Goal: Information Seeking & Learning: Learn about a topic

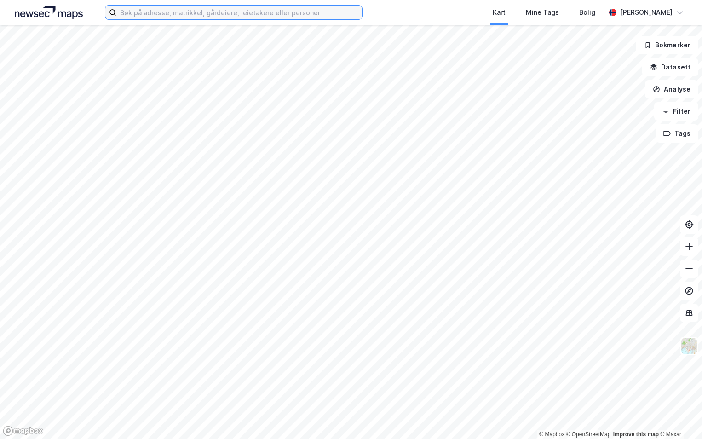
click at [150, 14] on input at bounding box center [239, 13] width 246 height 14
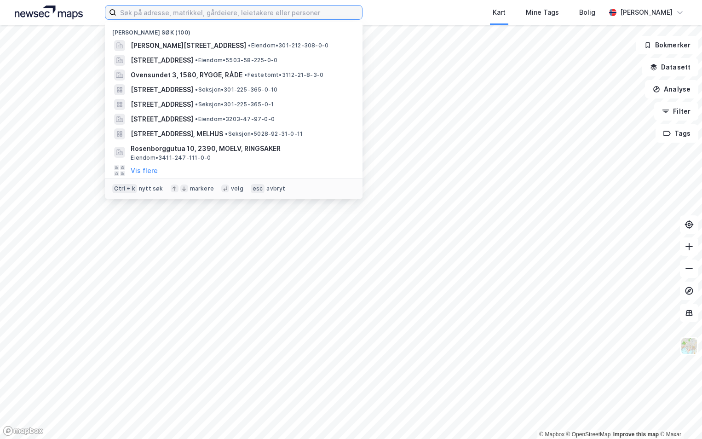
paste input "3203-40/508/0/0"
type input "3203-40/508/0/0"
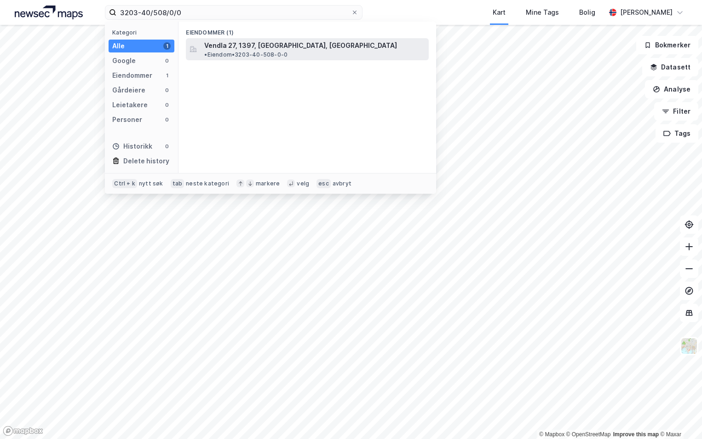
click at [241, 49] on span "Vendla 27, 1397, [GEOGRAPHIC_DATA], [GEOGRAPHIC_DATA]" at bounding box center [300, 45] width 193 height 11
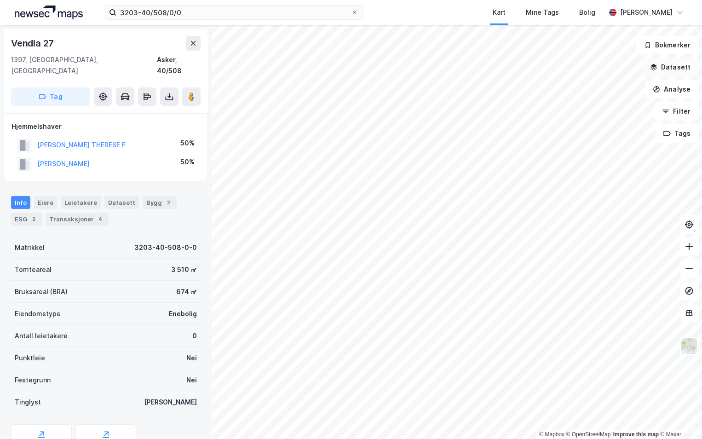
click at [673, 69] on button "Datasett" at bounding box center [670, 67] width 56 height 18
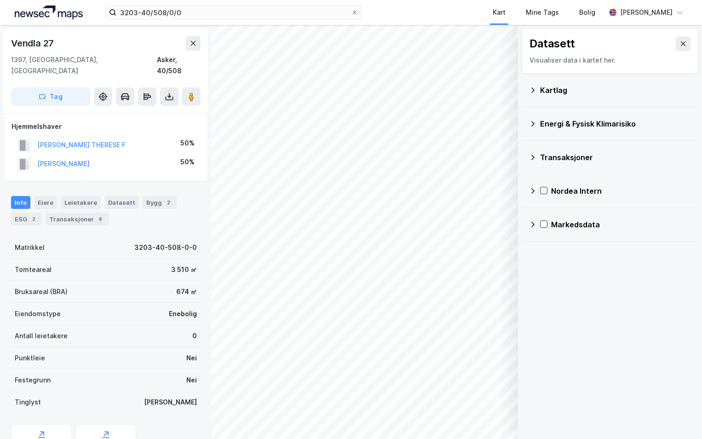
click at [535, 88] on icon at bounding box center [532, 89] width 7 height 7
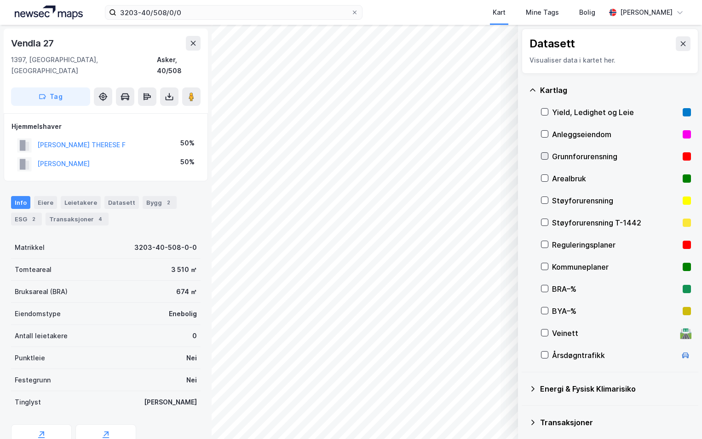
click at [543, 156] on icon at bounding box center [544, 156] width 5 height 3
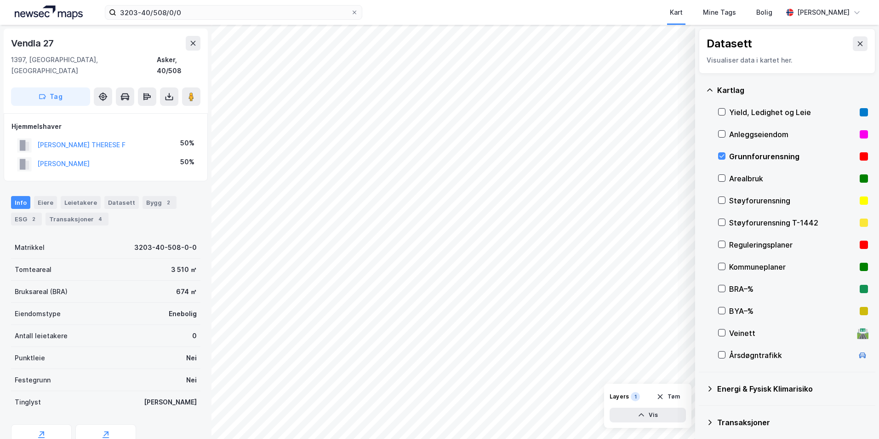
click at [701, 387] on icon at bounding box center [709, 388] width 7 height 7
click at [701, 411] on icon at bounding box center [733, 410] width 6 height 6
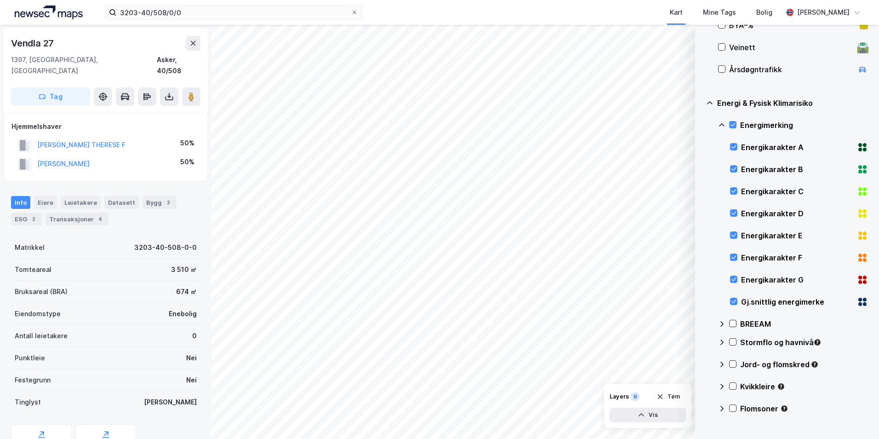
scroll to position [288, 0]
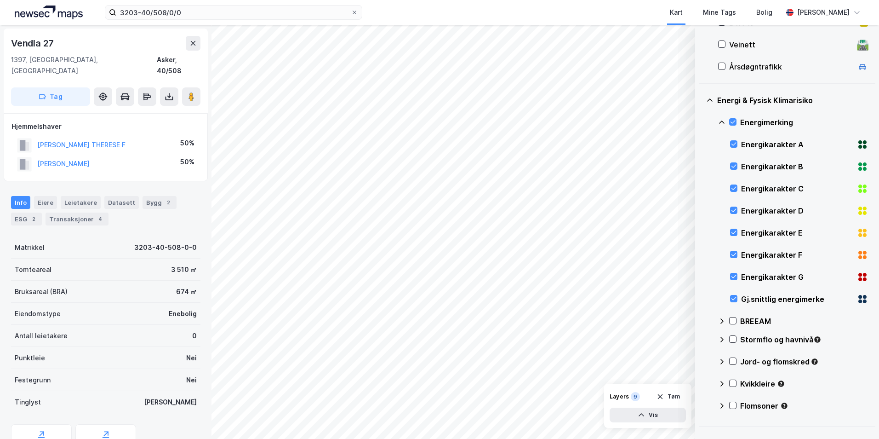
click at [701, 119] on icon at bounding box center [721, 122] width 7 height 7
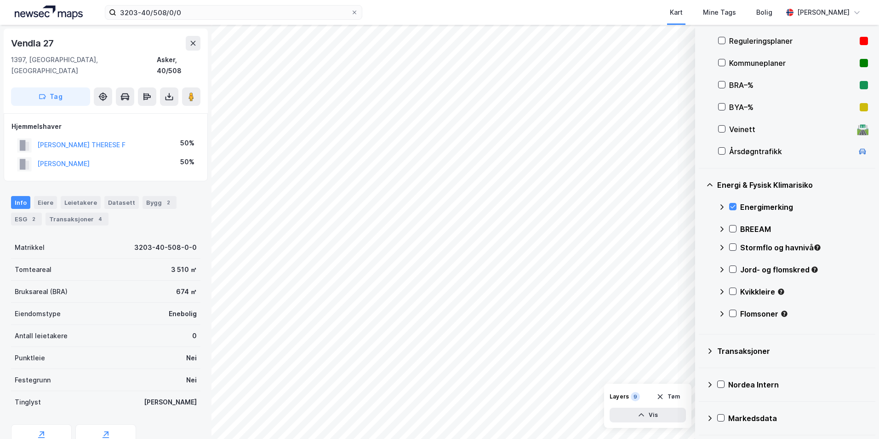
scroll to position [204, 0]
click at [701, 246] on icon at bounding box center [733, 247] width 6 height 6
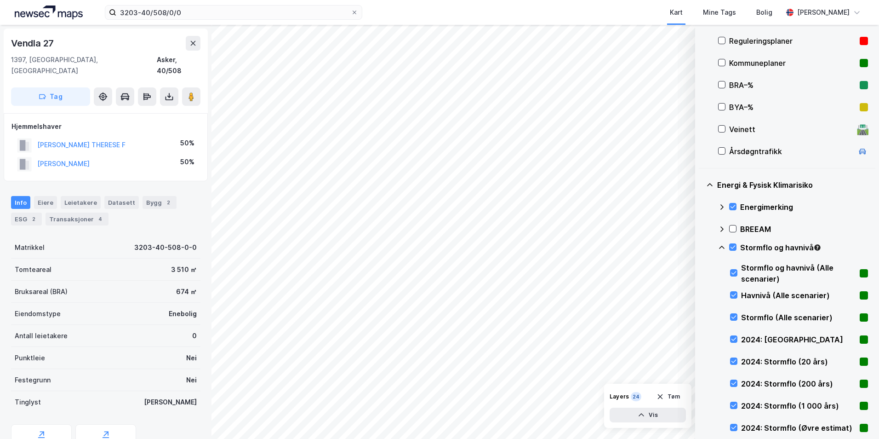
scroll to position [288, 0]
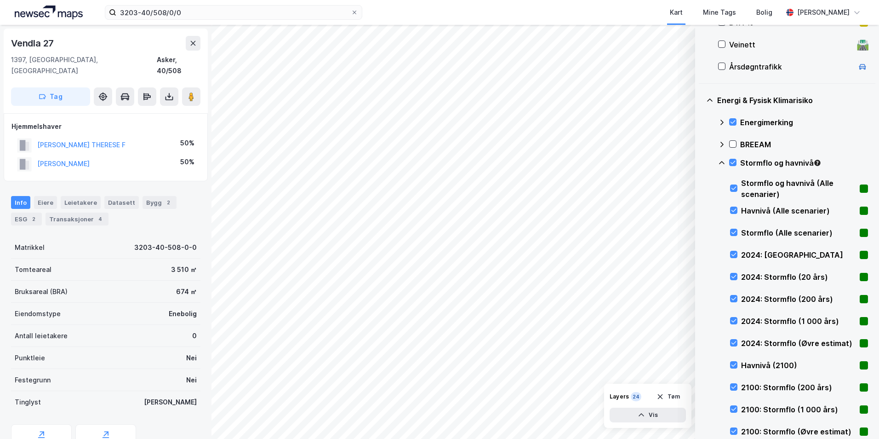
click at [701, 163] on icon at bounding box center [721, 162] width 7 height 7
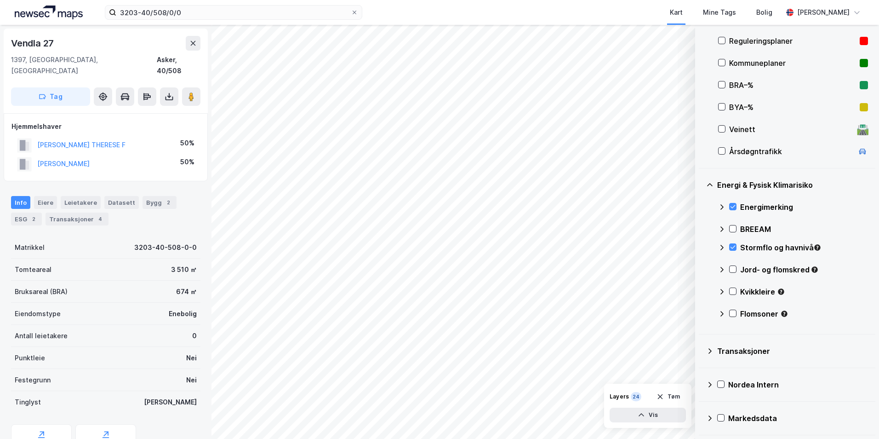
scroll to position [204, 0]
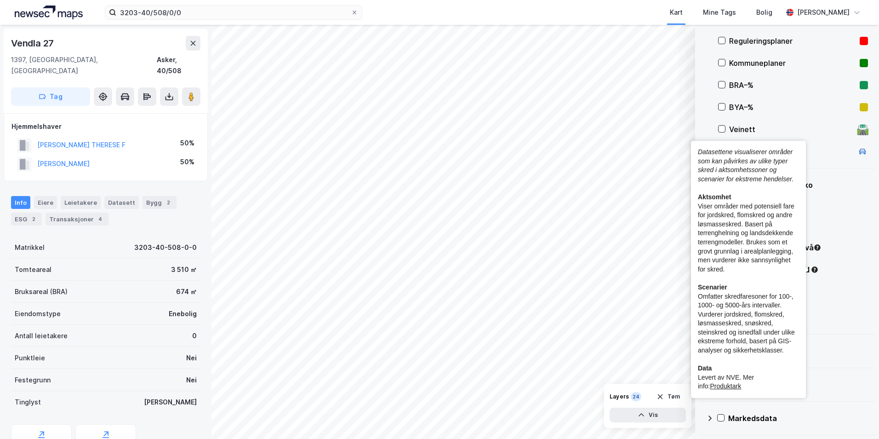
click at [701, 309] on div "Flomsoner" at bounding box center [805, 313] width 128 height 11
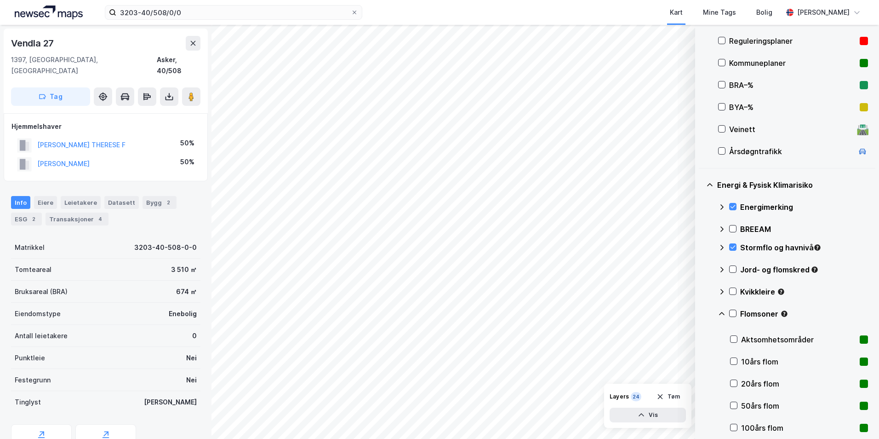
scroll to position [288, 0]
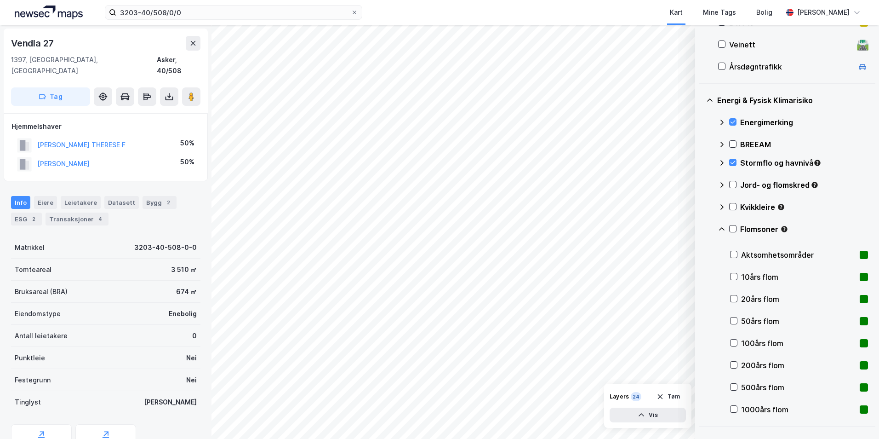
click at [701, 225] on icon at bounding box center [721, 228] width 7 height 7
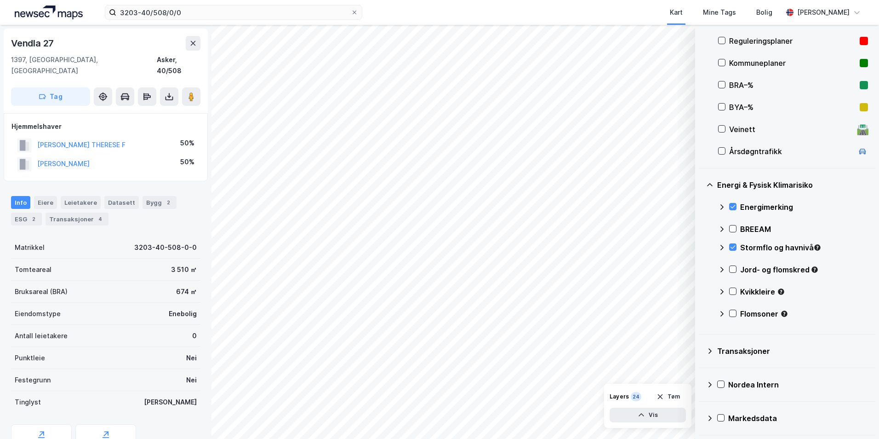
scroll to position [204, 0]
click at [701, 268] on icon at bounding box center [733, 269] width 6 height 6
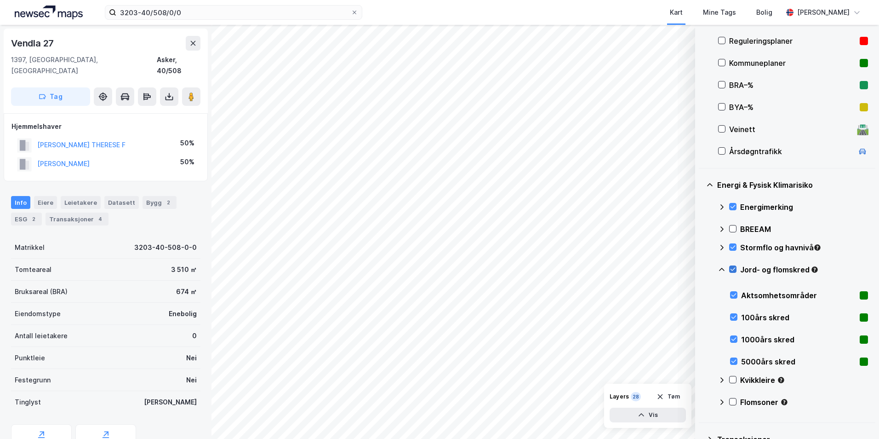
scroll to position [288, 0]
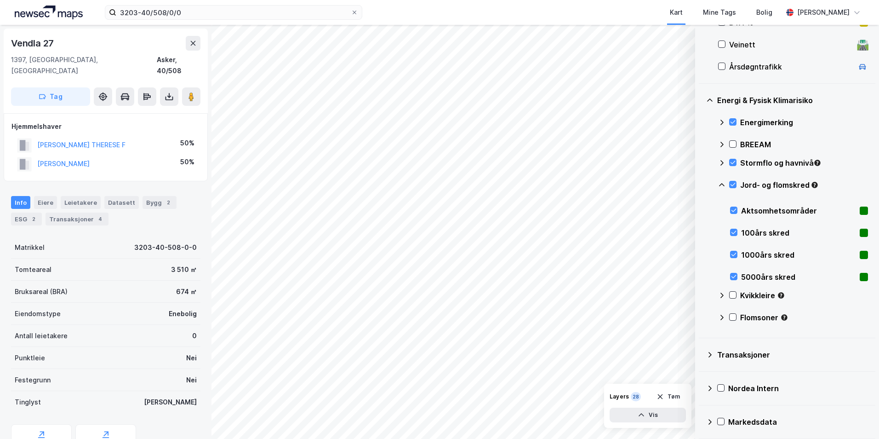
click at [701, 186] on icon at bounding box center [721, 184] width 7 height 7
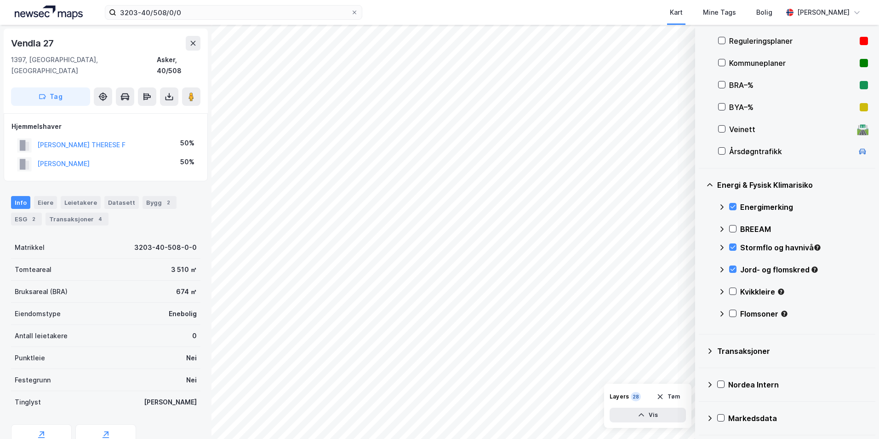
scroll to position [204, 0]
click at [701, 291] on icon at bounding box center [733, 291] width 6 height 6
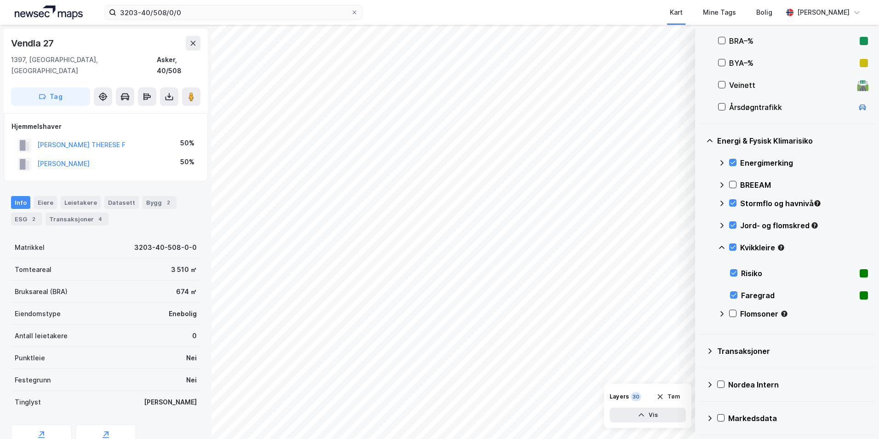
click at [701, 247] on icon at bounding box center [722, 247] width 6 height 3
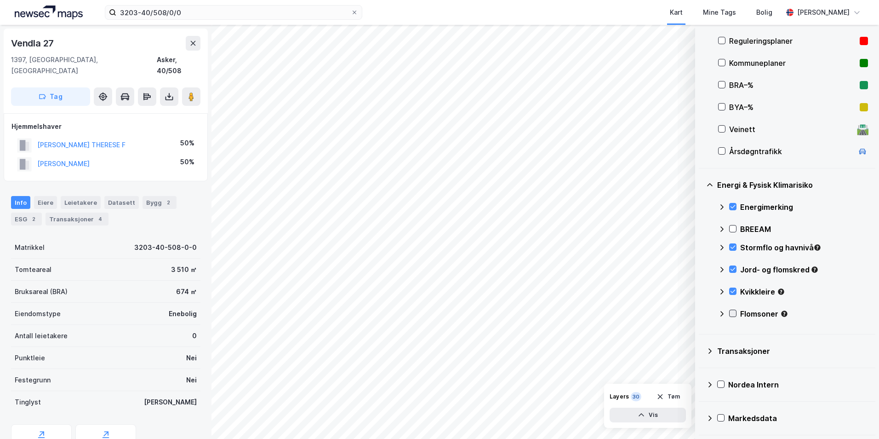
click at [701, 313] on icon at bounding box center [733, 313] width 6 height 6
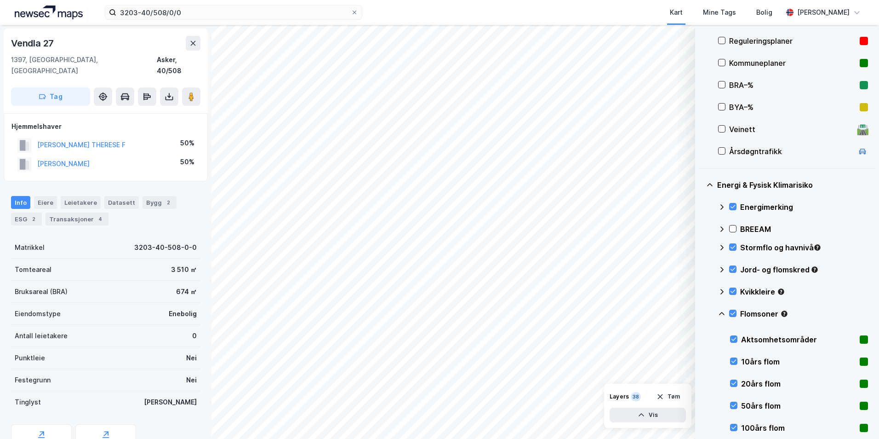
scroll to position [288, 0]
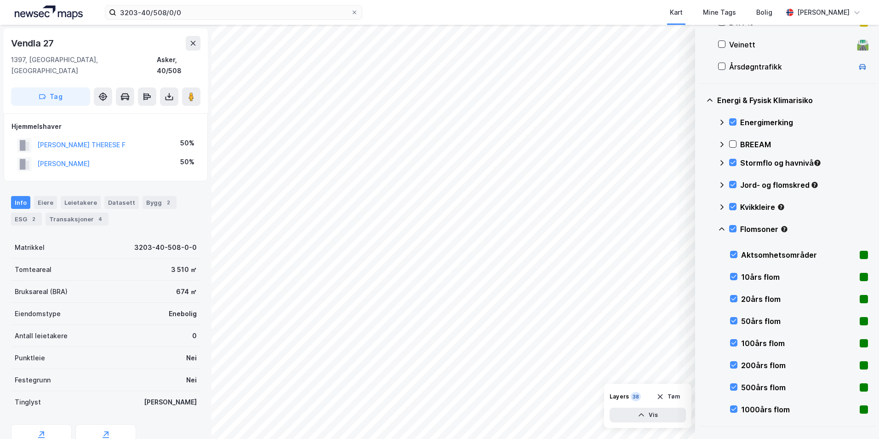
click at [701, 227] on icon at bounding box center [721, 228] width 7 height 7
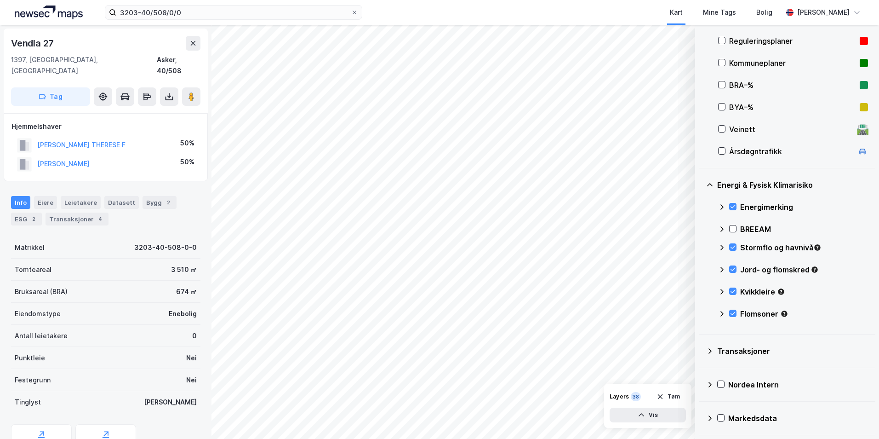
scroll to position [204, 0]
click at [701, 314] on icon at bounding box center [733, 313] width 6 height 6
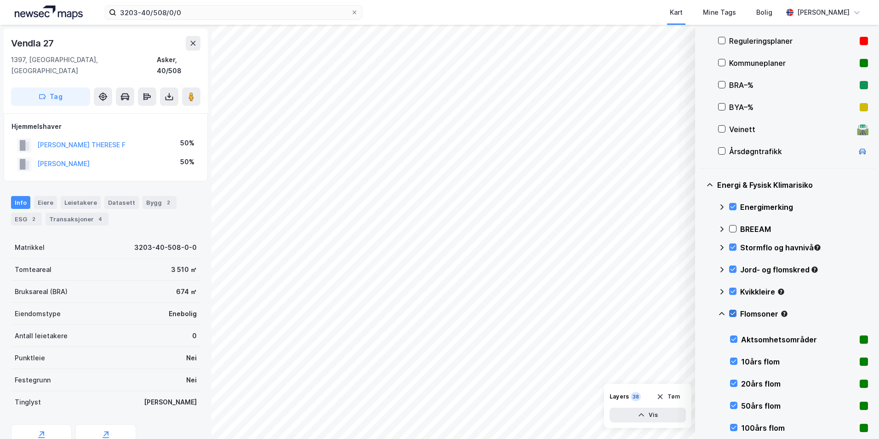
scroll to position [288, 0]
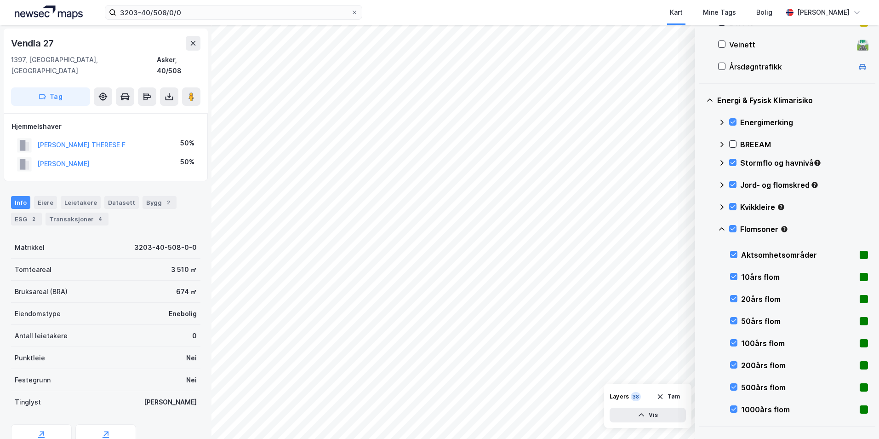
click at [701, 228] on icon at bounding box center [721, 228] width 7 height 7
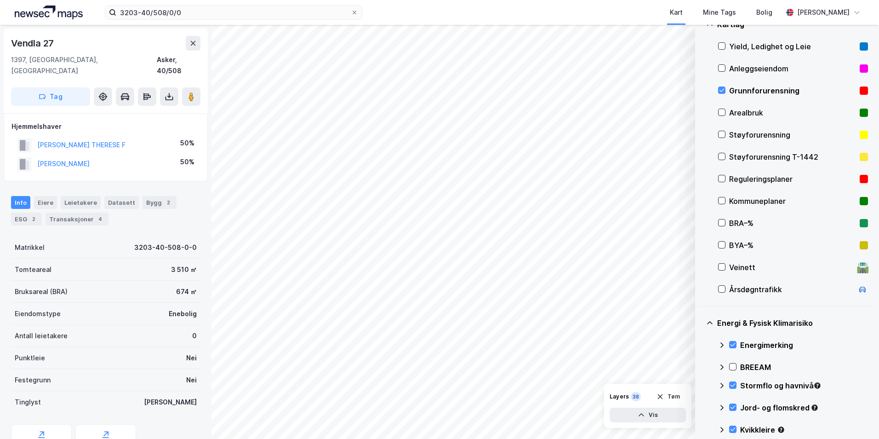
scroll to position [112, 0]
